Goal: Task Accomplishment & Management: Use online tool/utility

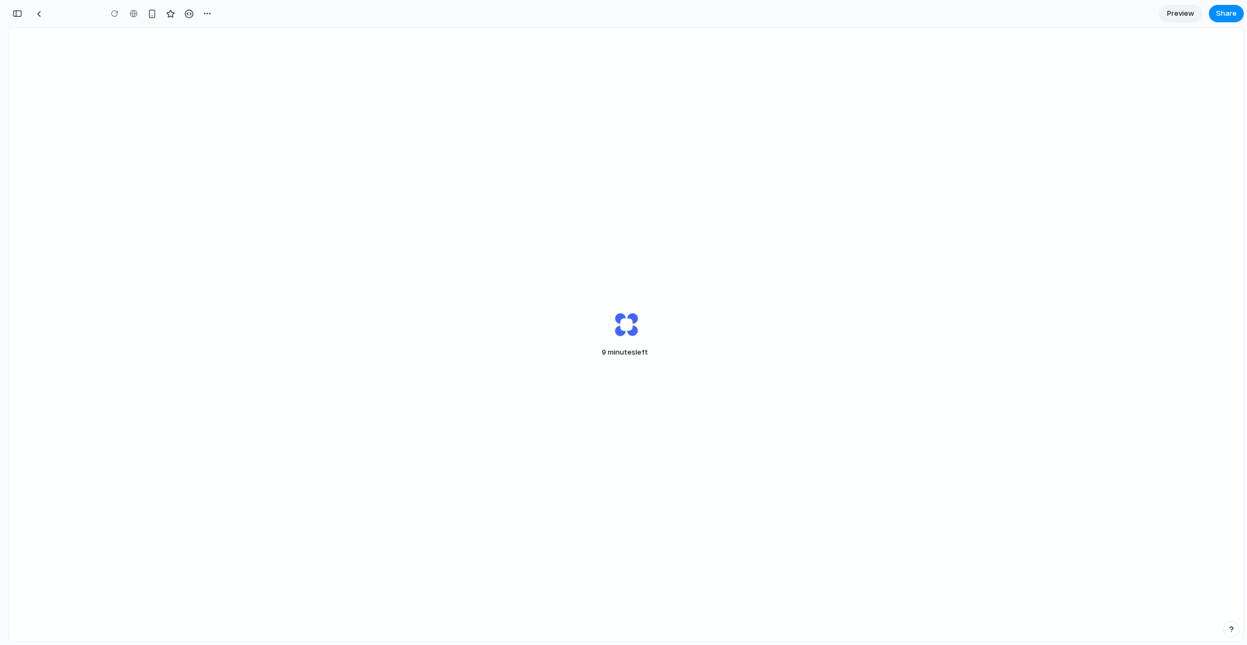
scroll to position [0, 10]
click at [195, 122] on div "9 minutes left . Capture more pages while you wait" at bounding box center [626, 335] width 1234 height 614
